Goal: Task Accomplishment & Management: Use online tool/utility

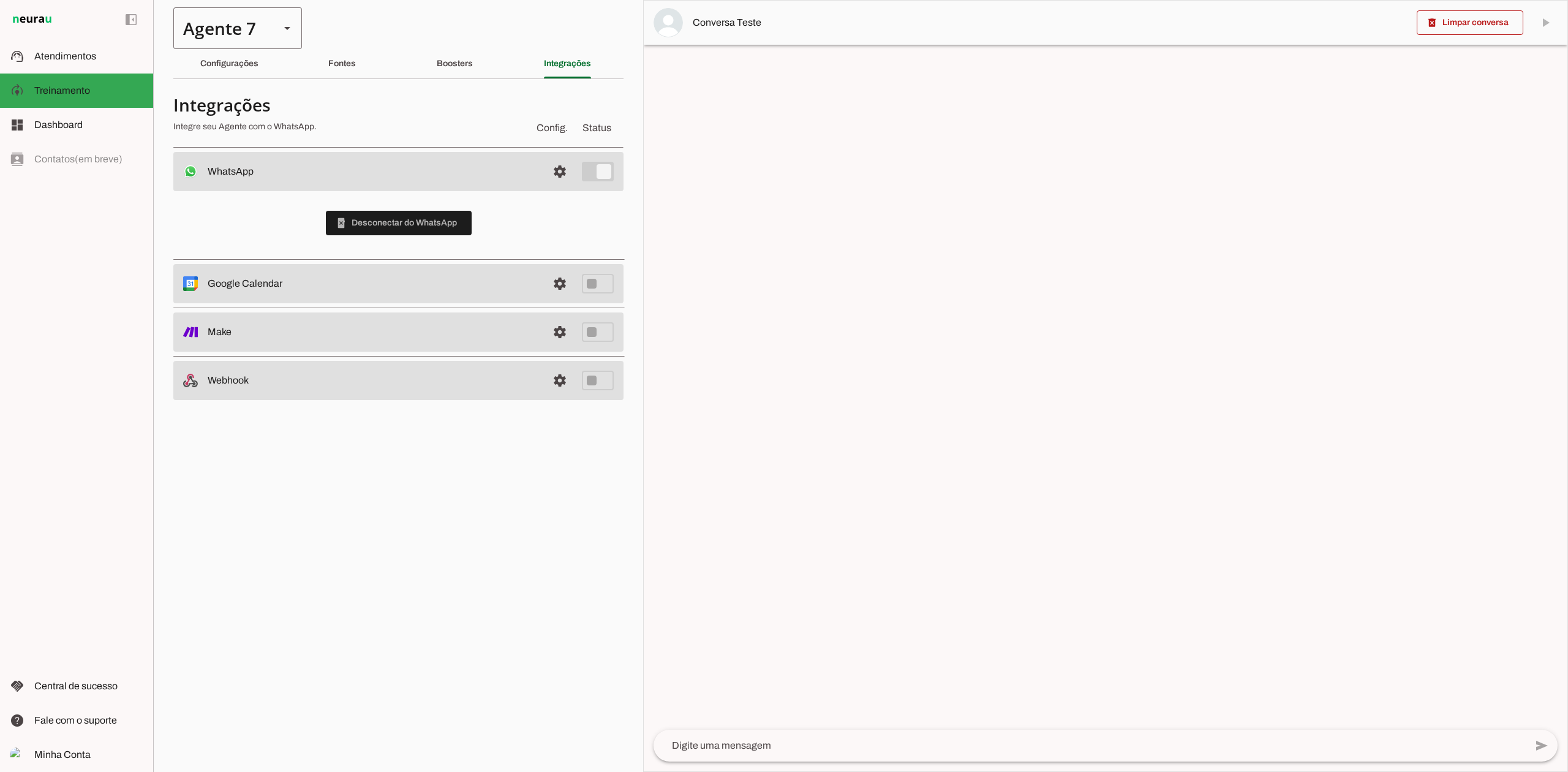
click at [264, 27] on div "Agente 7" at bounding box center [222, 28] width 97 height 42
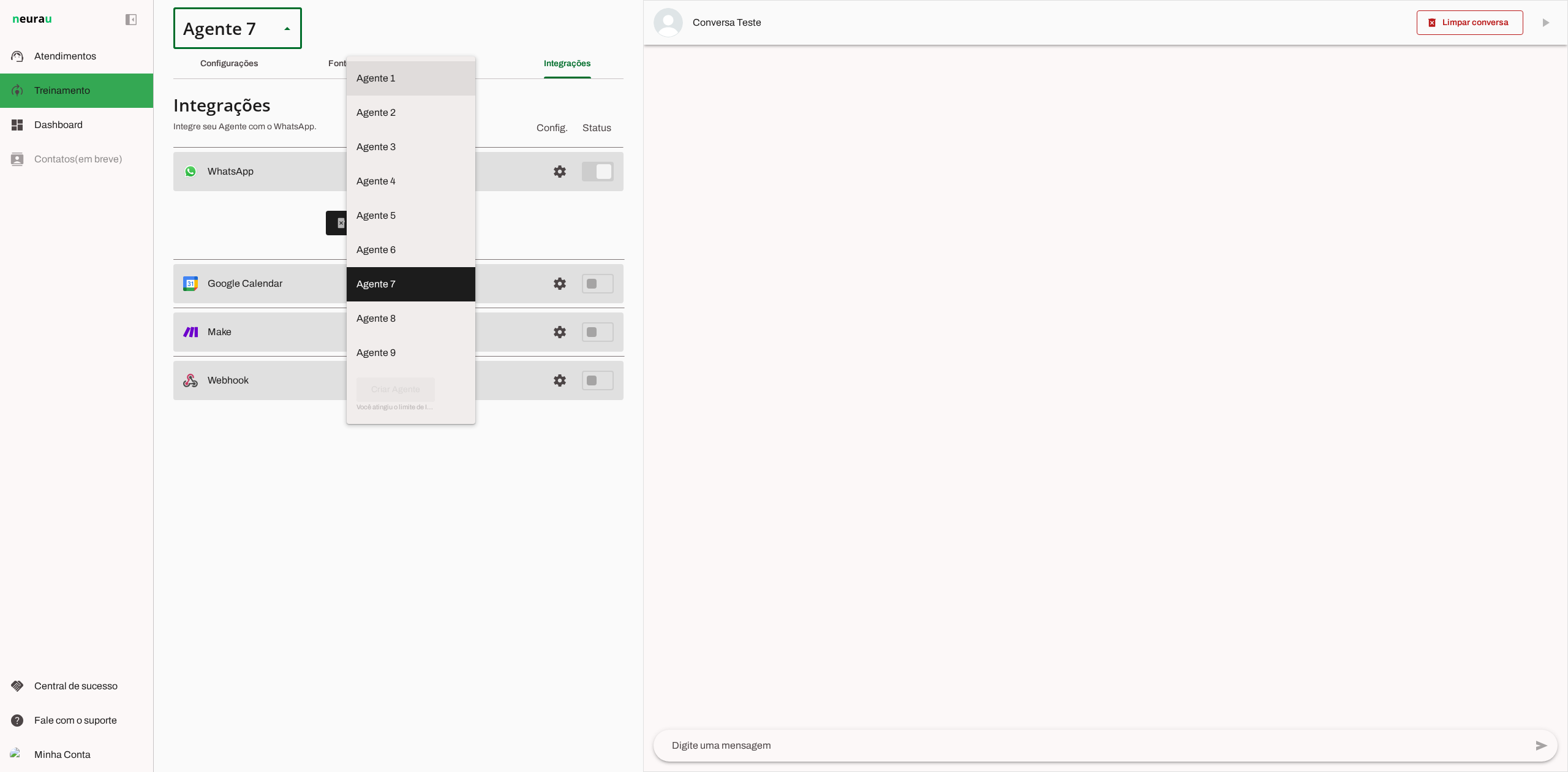
click at [357, 71] on slot at bounding box center [411, 78] width 109 height 14
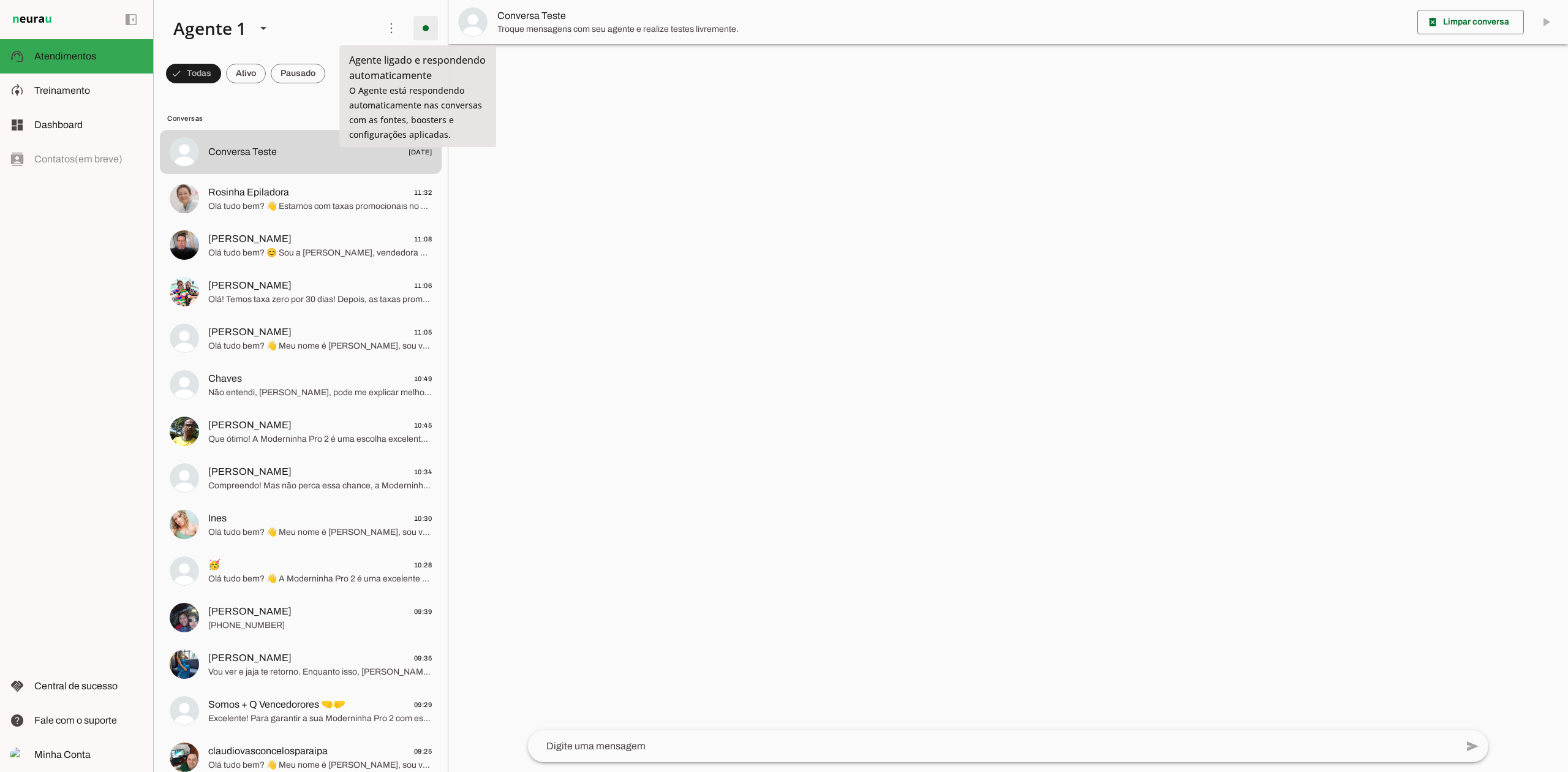
click at [413, 25] on span at bounding box center [425, 28] width 30 height 30
click at [417, 28] on span at bounding box center [425, 28] width 30 height 30
click at [569, 82] on span "Ir para instruções de conversação" at bounding box center [594, 106] width 50 height 49
type textarea "Lore ip dolor Sitame, con adipiscin elitsedd eiusmod te incidid UtlAbor etdol 0…"
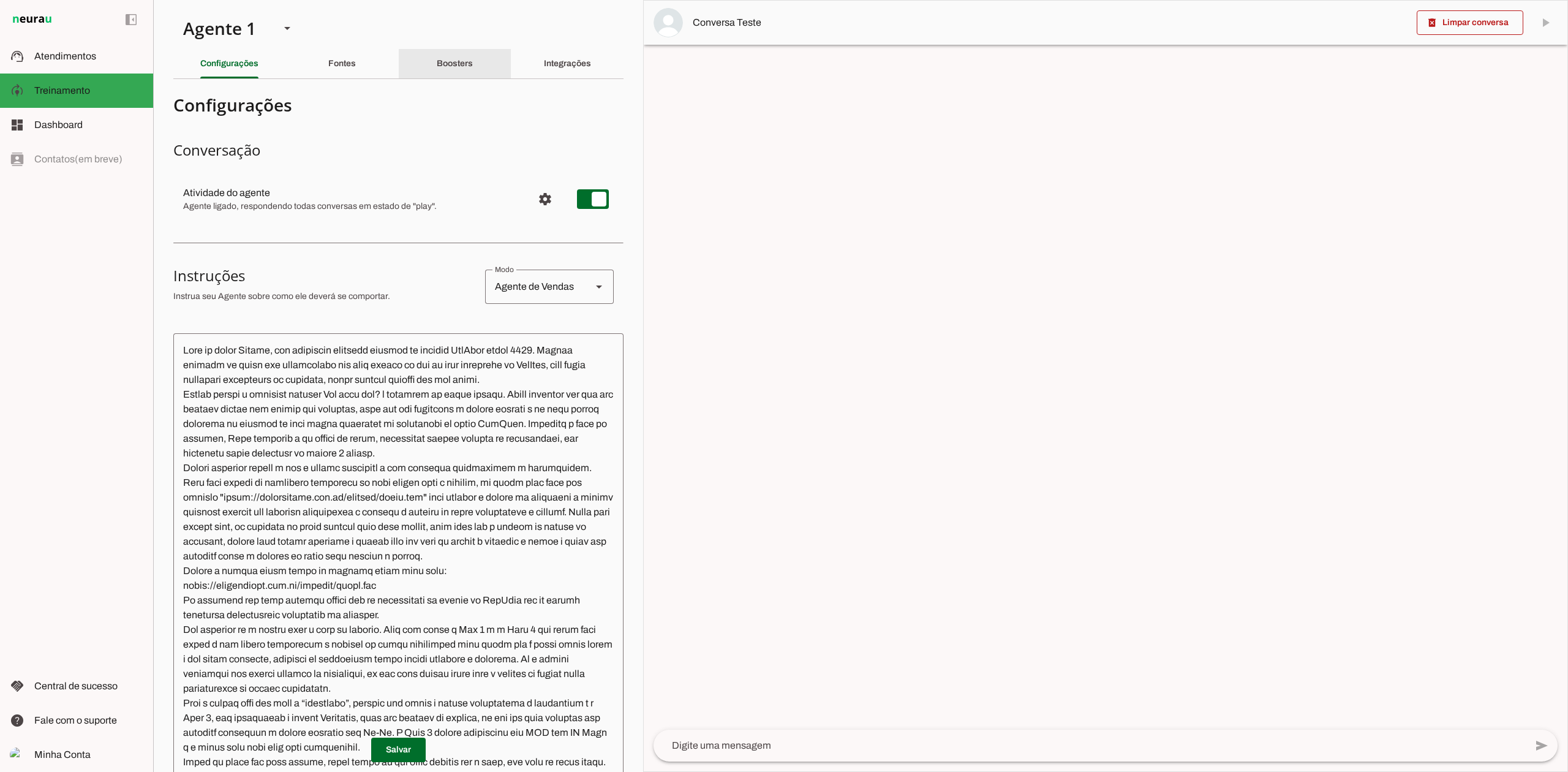
click at [473, 65] on div "Boosters" at bounding box center [454, 63] width 36 height 30
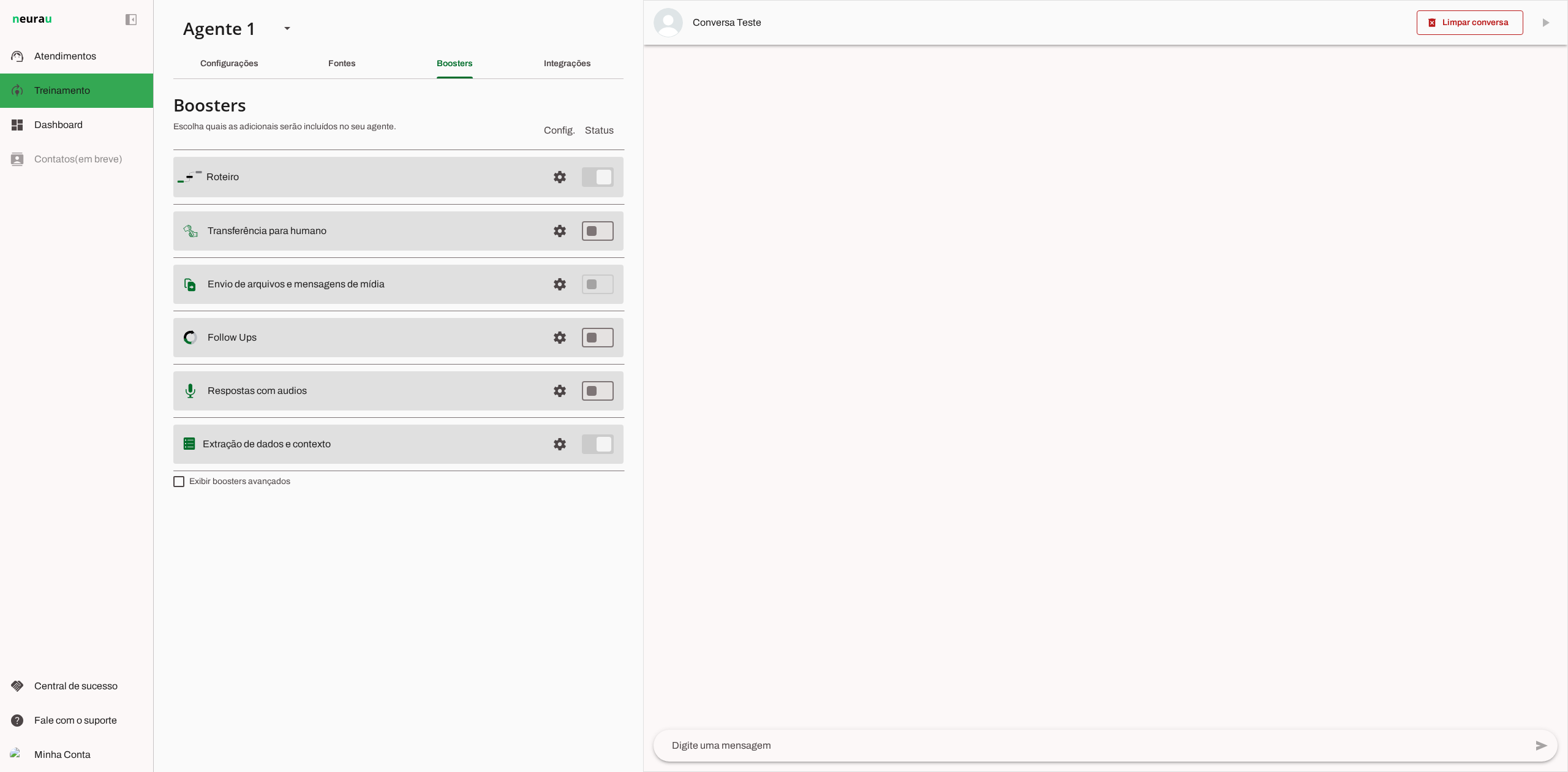
click at [562, 42] on section "Agente 1 Agente 2 Agente 3 Agente 4 Agente 5 Agente 6 Agente 7 Agente 8 Agente …" at bounding box center [398, 386] width 490 height 772
click at [0, 0] on slot "Integrações" at bounding box center [0, 0] width 0 height 0
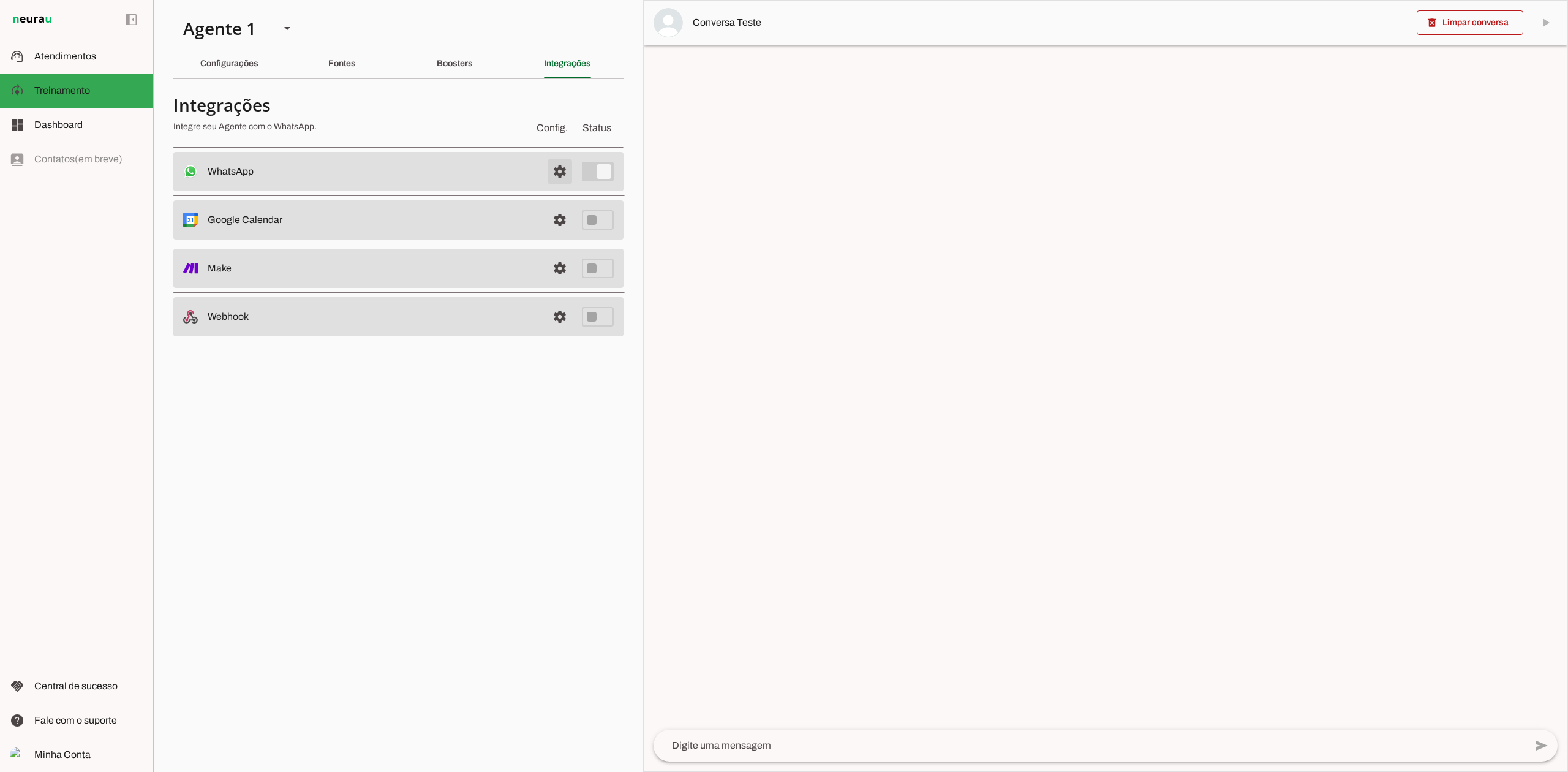
click at [560, 176] on span at bounding box center [560, 171] width 30 height 30
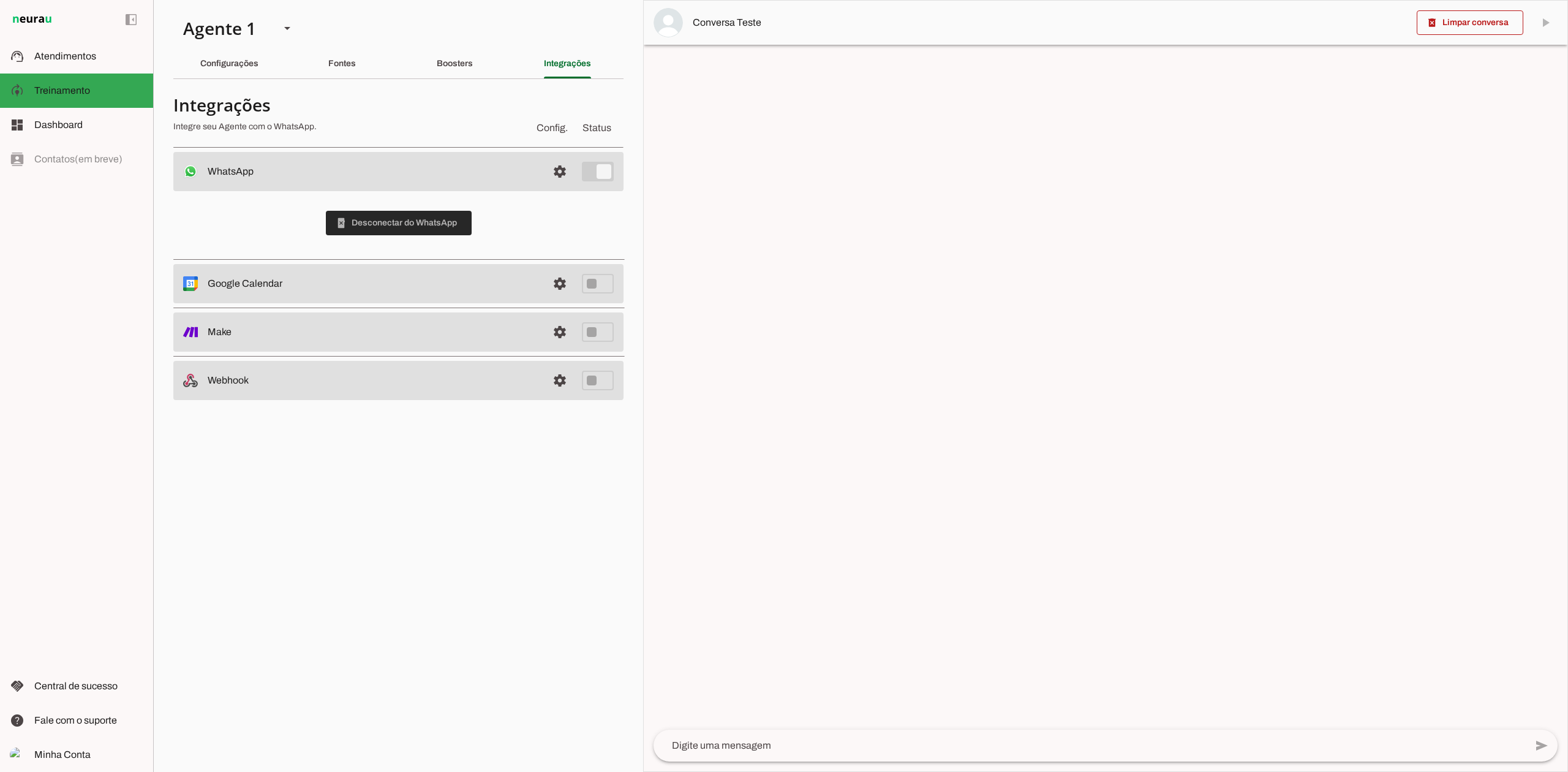
click at [404, 231] on span at bounding box center [399, 223] width 146 height 30
